Goal: Communication & Community: Answer question/provide support

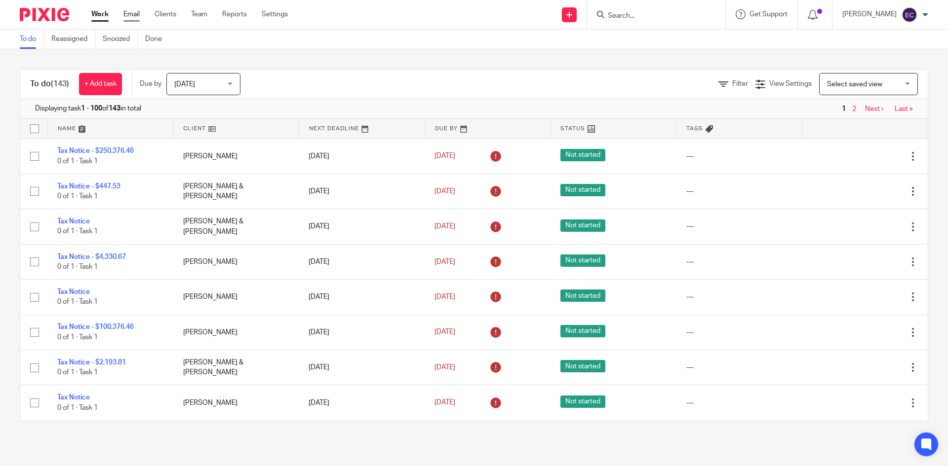
click at [135, 12] on link "Email" at bounding box center [131, 14] width 16 height 10
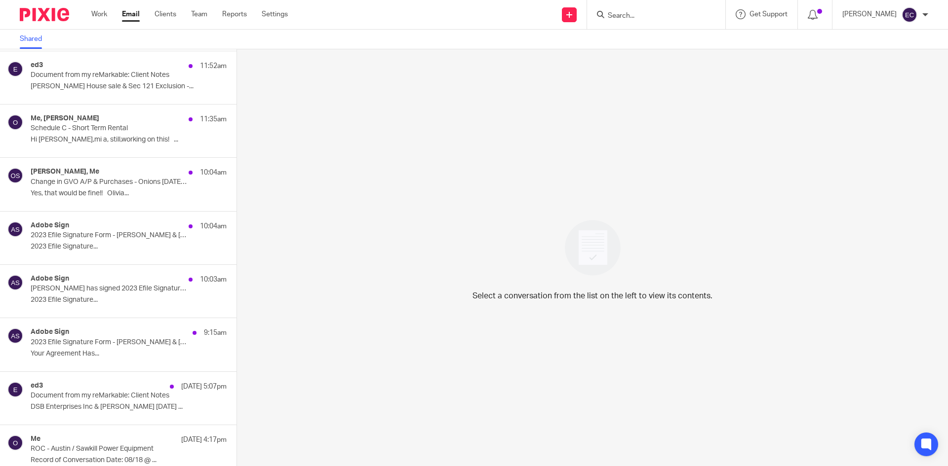
scroll to position [375, 0]
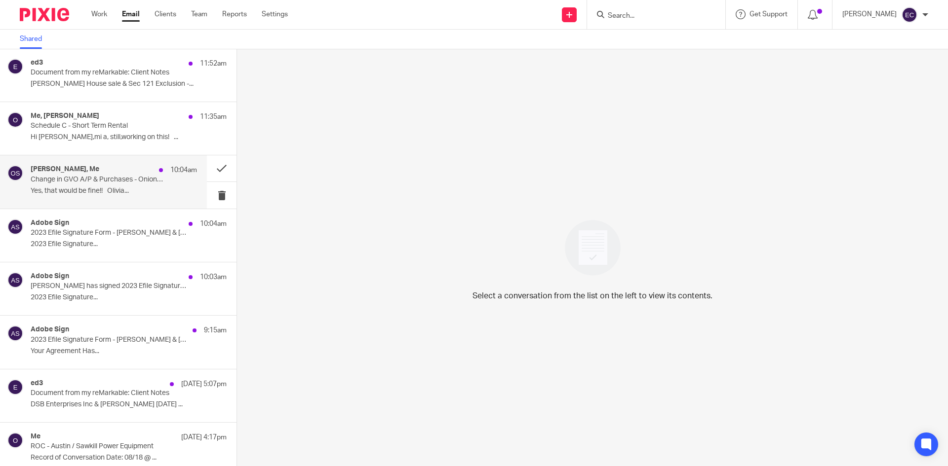
click at [88, 196] on div "[PERSON_NAME], Me 10:04am Change in GVO A/P & Purchases - Onions [DATE] to [DAT…" at bounding box center [114, 181] width 166 height 33
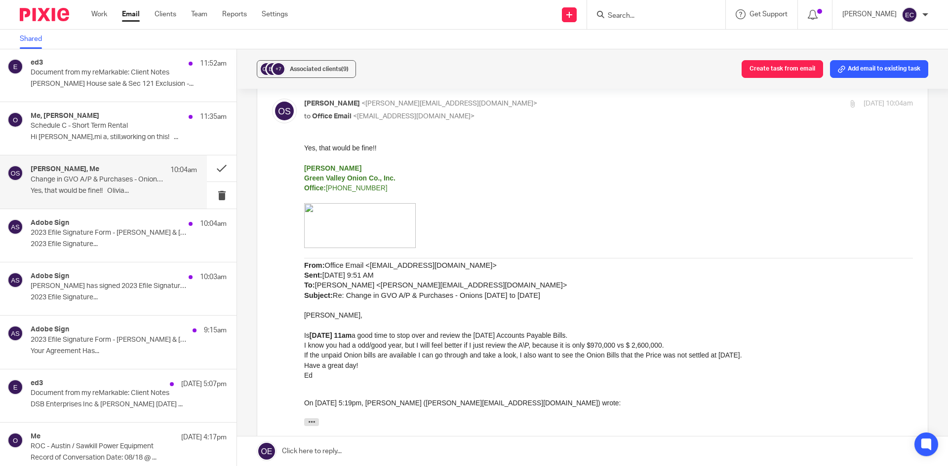
scroll to position [254, 0]
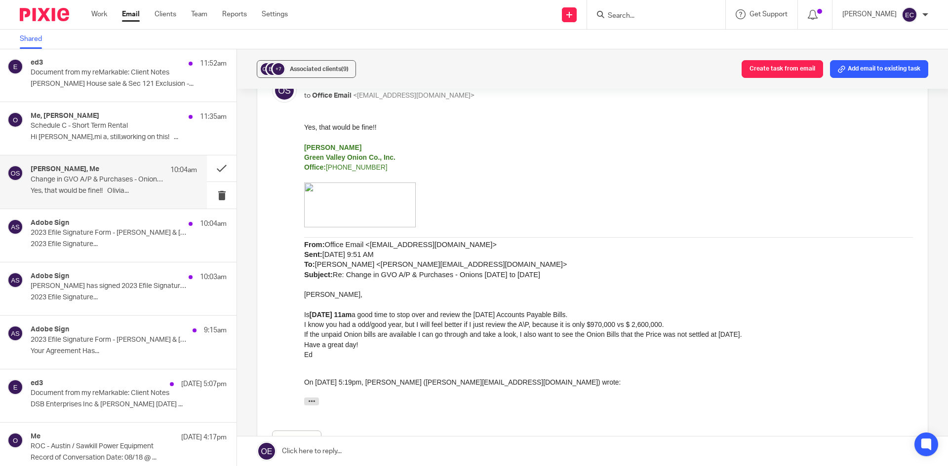
click at [328, 447] on link at bounding box center [592, 452] width 711 height 30
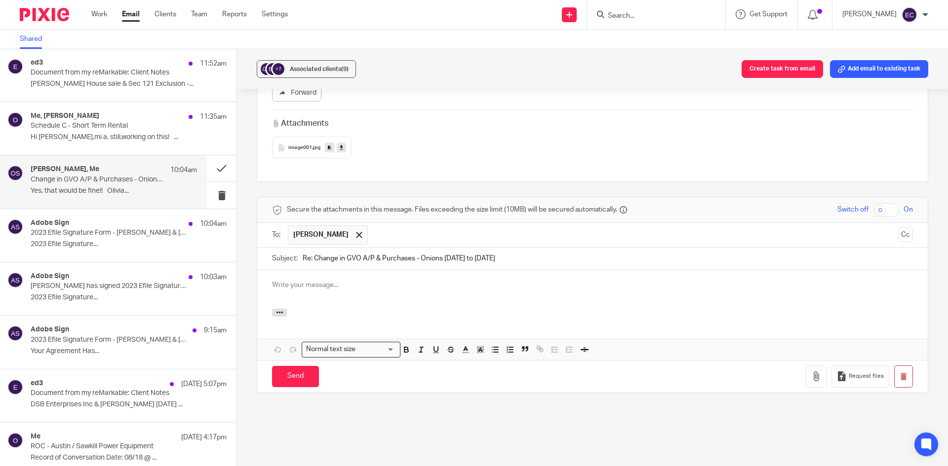
scroll to position [0, 0]
click at [296, 366] on input "Send" at bounding box center [295, 376] width 47 height 21
